Goal: Complete application form

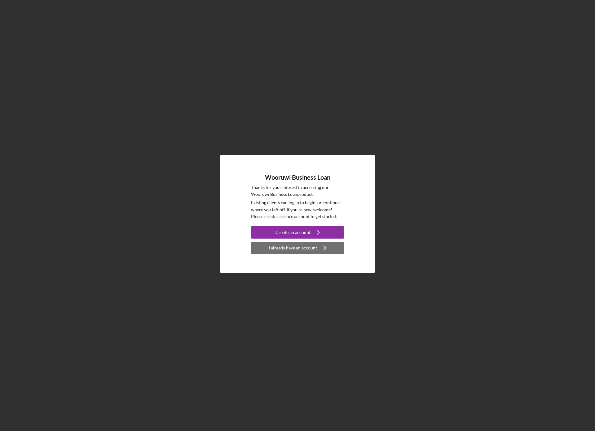
click at [284, 248] on div "I already have an account" at bounding box center [292, 248] width 48 height 12
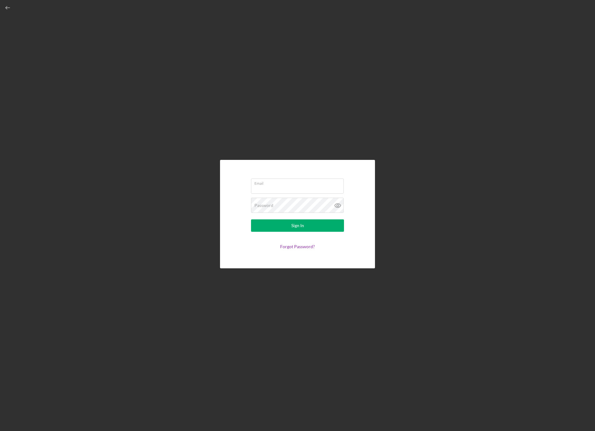
type input "[PERSON_NAME][EMAIL_ADDRESS][DOMAIN_NAME]"
click at [338, 204] on icon at bounding box center [337, 205] width 6 height 4
click at [306, 226] on button "Sign In" at bounding box center [297, 225] width 93 height 12
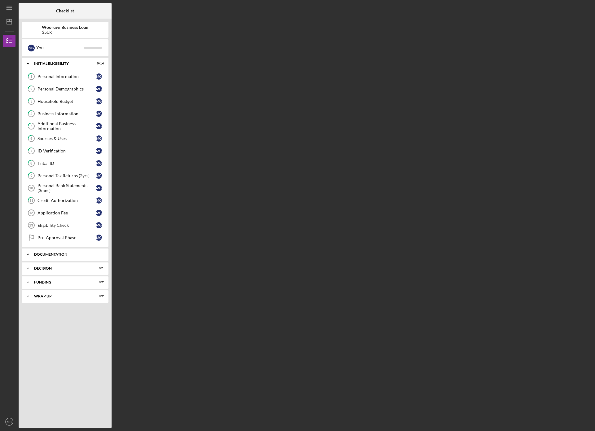
click at [28, 252] on icon "Icon/Expander" at bounding box center [28, 254] width 12 height 12
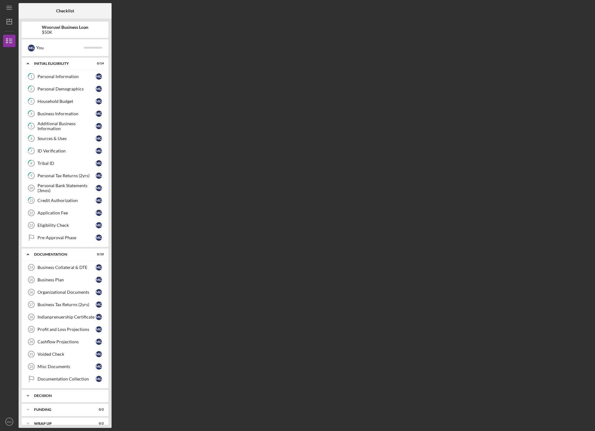
click at [46, 395] on div "Decision" at bounding box center [67, 396] width 67 height 4
click at [57, 263] on link "Business Collateral & DTE 14 Business Collateral & DTE M G" at bounding box center [65, 267] width 81 height 12
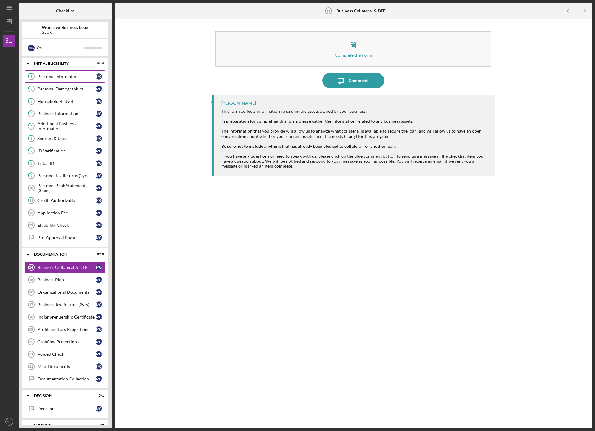
click at [53, 74] on link "1 Personal Information M G" at bounding box center [65, 76] width 81 height 12
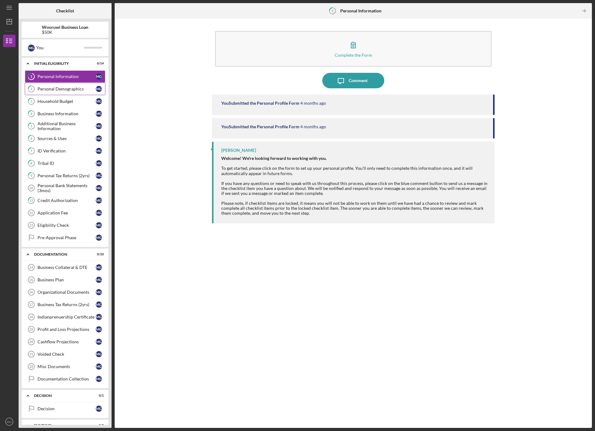
click at [53, 91] on div "Personal Demographics" at bounding box center [66, 88] width 58 height 5
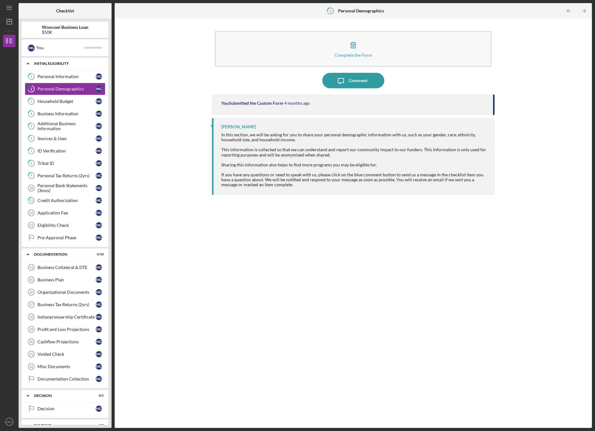
click at [55, 61] on div "Icon/Expander Initial Eligibility 0 / 14" at bounding box center [65, 63] width 87 height 13
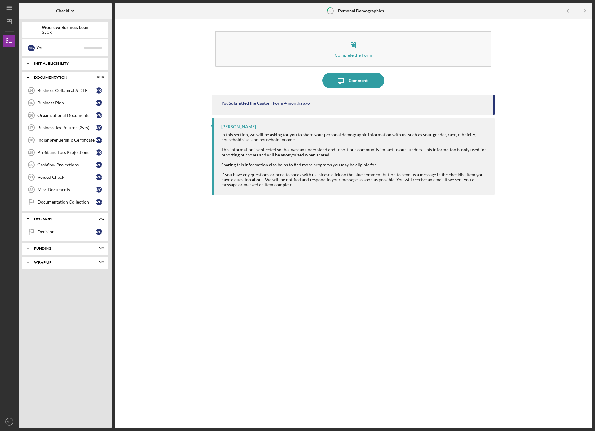
click at [27, 63] on polyline at bounding box center [28, 63] width 2 height 1
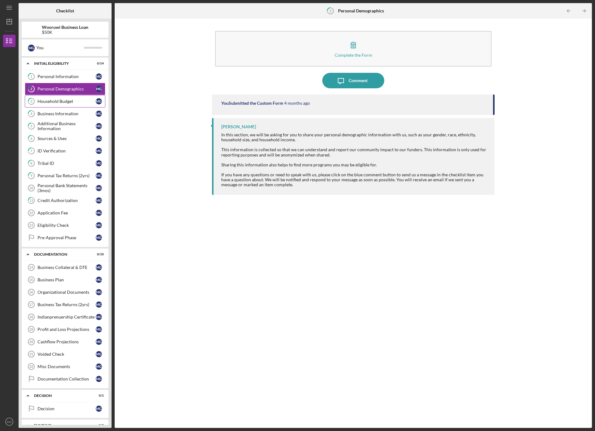
click at [48, 102] on div "Household Budget" at bounding box center [66, 101] width 58 height 5
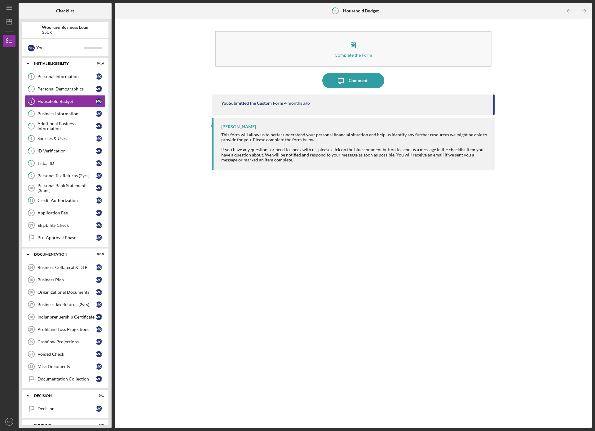
click at [51, 122] on div "Additional Business Information" at bounding box center [66, 126] width 58 height 10
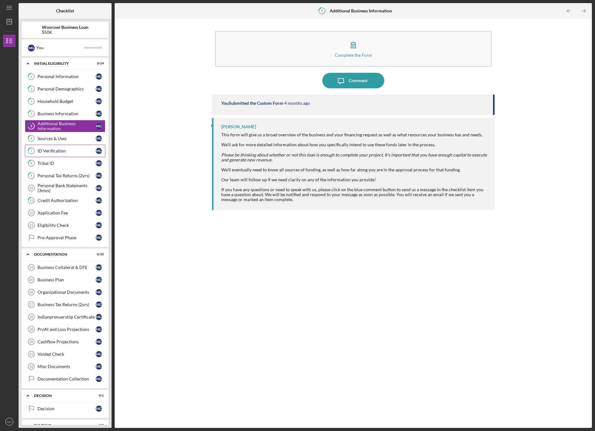
click at [48, 155] on link "7 ID Verification M G" at bounding box center [65, 151] width 81 height 12
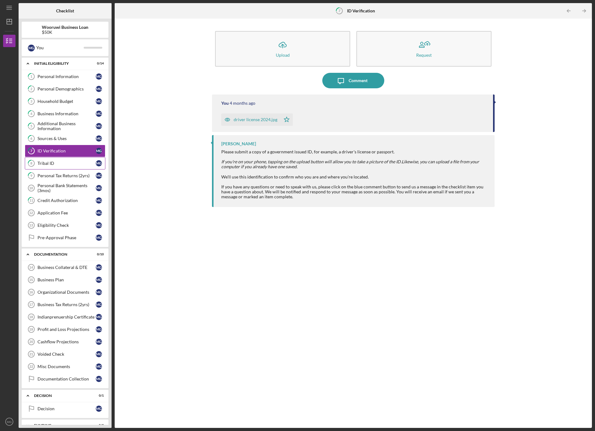
click at [48, 161] on div "Tribal ID" at bounding box center [66, 163] width 58 height 5
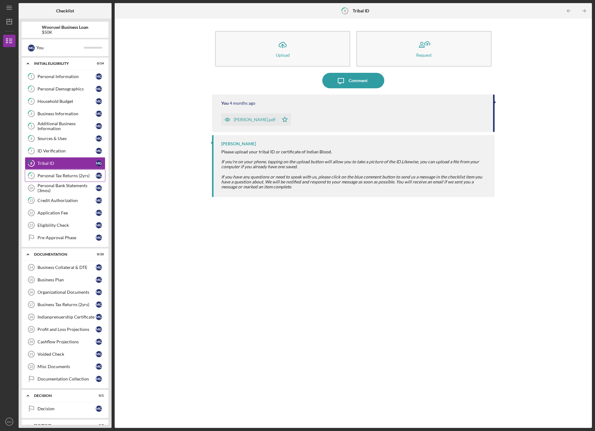
click at [49, 178] on link "9 Personal Tax Returns (2yrs) M G" at bounding box center [65, 175] width 81 height 12
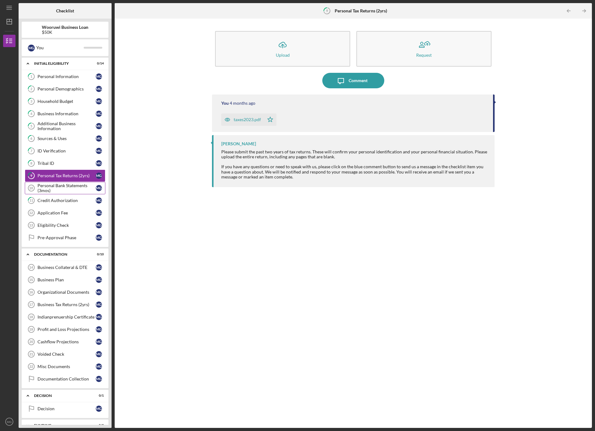
click at [47, 191] on div "Personal Bank Statements (3mos)" at bounding box center [66, 188] width 58 height 10
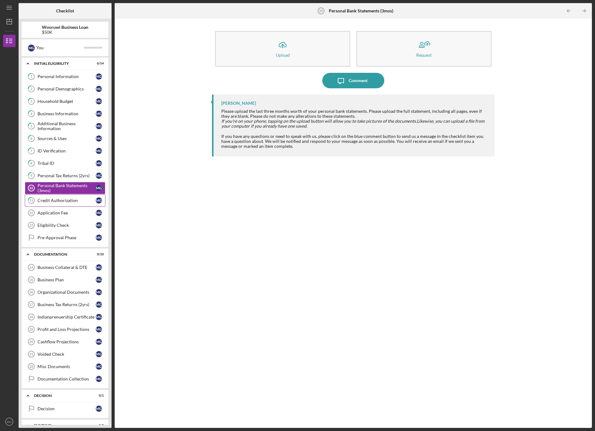
click at [47, 198] on link "11 Credit Authorization M G" at bounding box center [65, 200] width 81 height 12
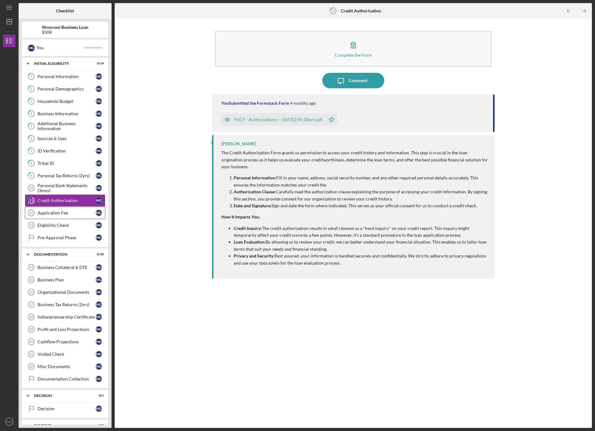
click at [57, 215] on div "Application Fee" at bounding box center [66, 212] width 58 height 5
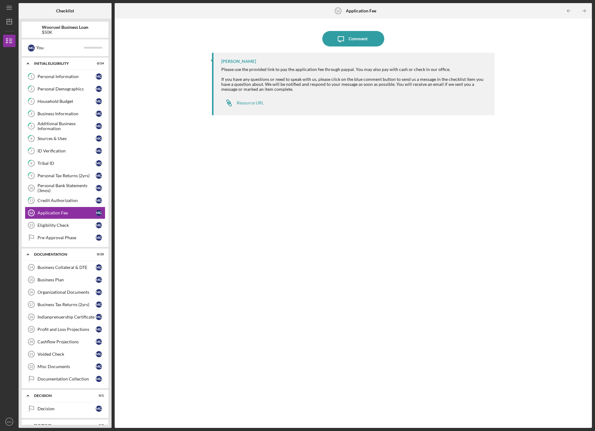
click at [56, 28] on b "Wooruwi Business Loan" at bounding box center [65, 27] width 46 height 5
click at [10, 24] on icon "Icon/Dashboard" at bounding box center [9, 21] width 15 height 15
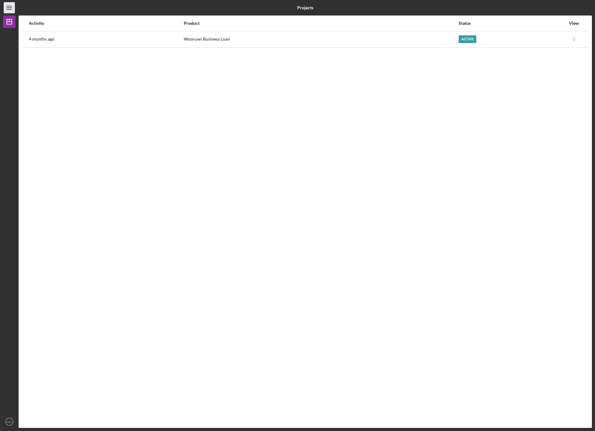
click at [11, 8] on icon "Icon/Menu" at bounding box center [9, 8] width 14 height 14
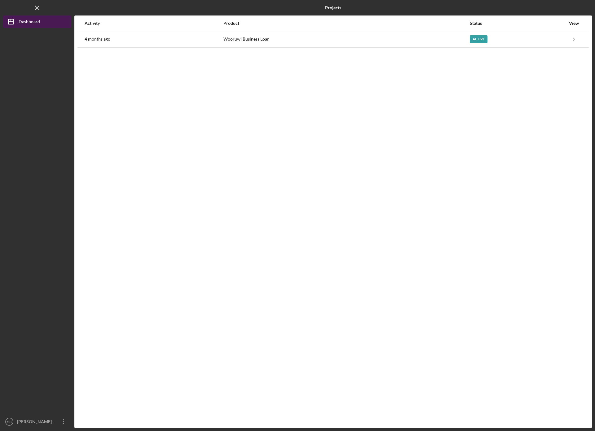
drag, startPoint x: 10, startPoint y: 0, endPoint x: 18, endPoint y: 24, distance: 24.6
click at [18, 24] on icon "Icon/Dashboard" at bounding box center [10, 21] width 15 height 15
click at [7, 20] on icon "Icon/Dashboard" at bounding box center [10, 21] width 15 height 15
click at [20, 419] on div "[PERSON_NAME]-rave" at bounding box center [35, 427] width 40 height 25
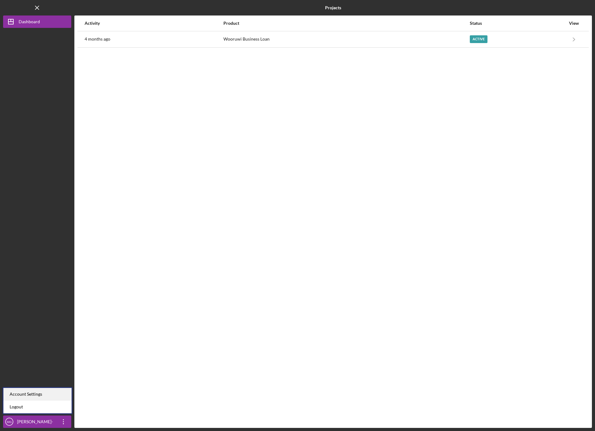
click at [24, 395] on div "Account Settings" at bounding box center [37, 394] width 68 height 13
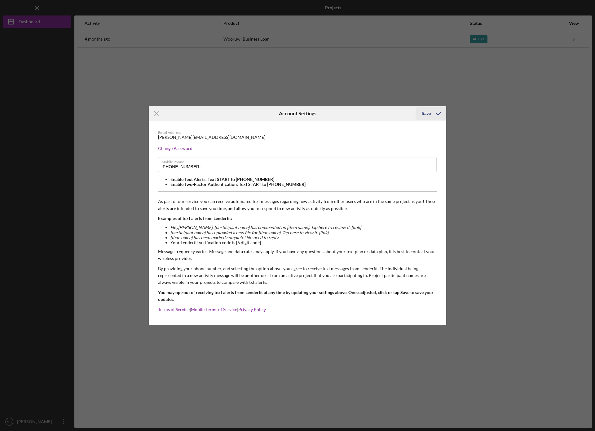
click at [426, 113] on div "Save" at bounding box center [425, 113] width 9 height 12
click at [155, 111] on icon "Icon/Menu Close" at bounding box center [156, 113] width 15 height 15
